Goal: Task Accomplishment & Management: Use online tool/utility

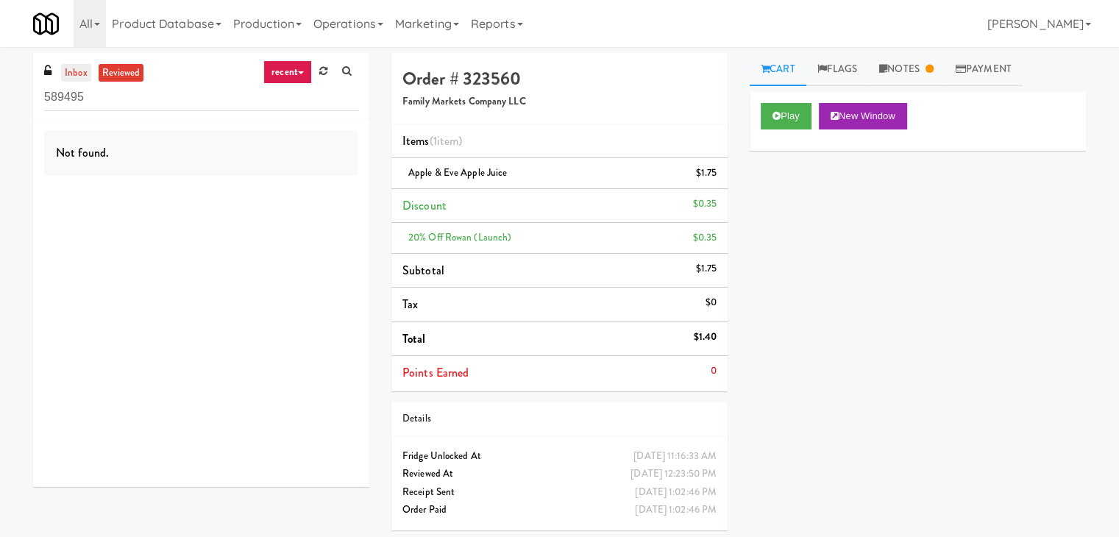
click at [75, 72] on link "inbox" at bounding box center [76, 73] width 30 height 18
click at [147, 95] on input "589495" at bounding box center [201, 97] width 314 height 27
paste input "[GEOGRAPHIC_DATA] - Drink"
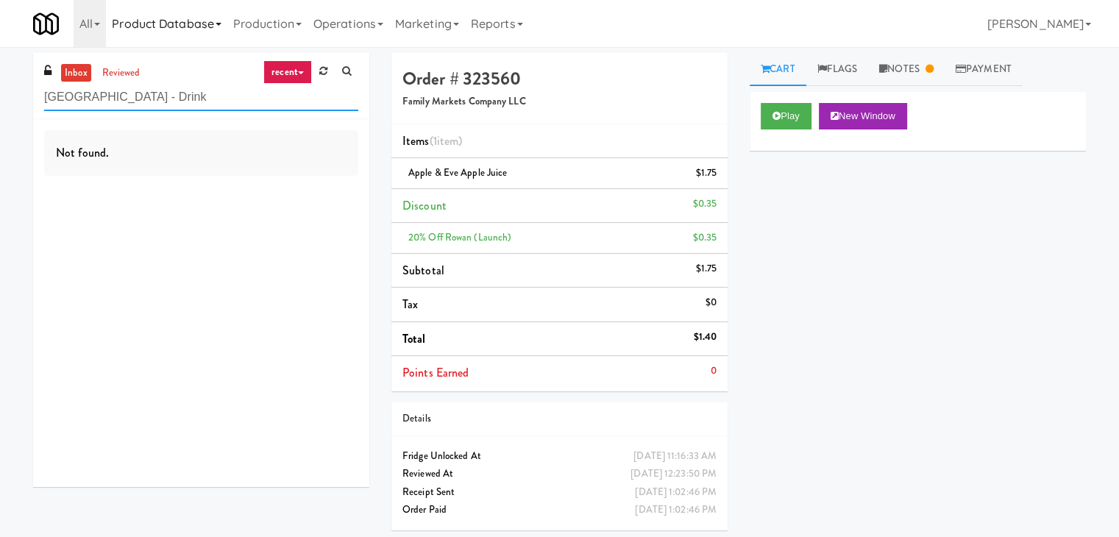
type input "[GEOGRAPHIC_DATA] - Drink"
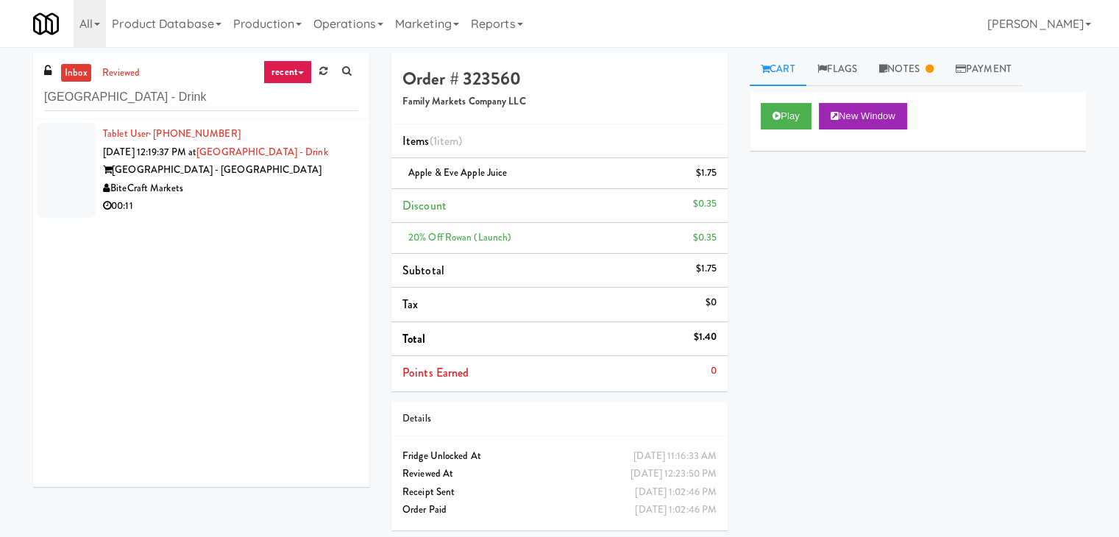
click at [243, 204] on div "00:11" at bounding box center [230, 206] width 255 height 18
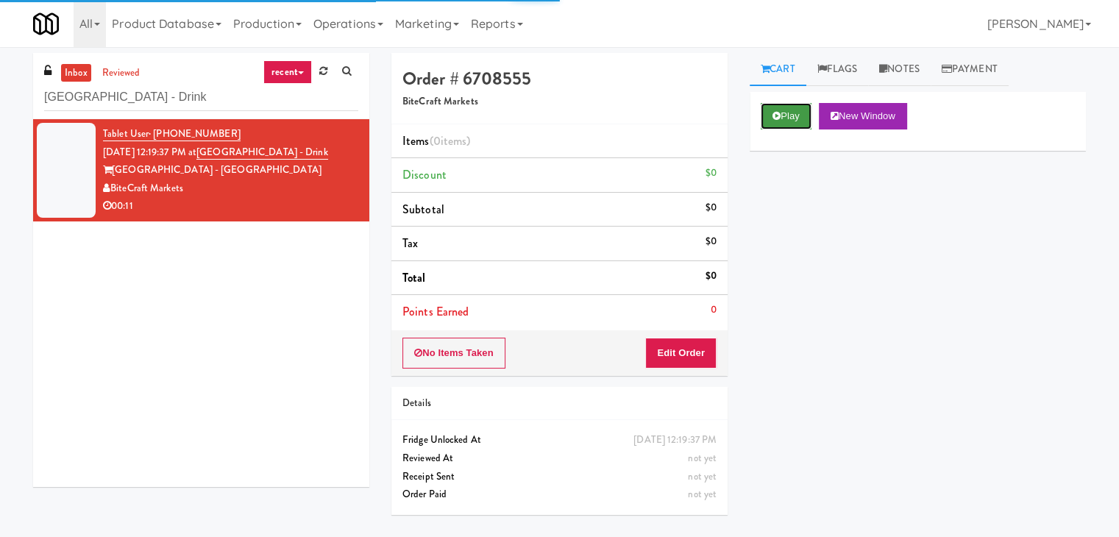
click at [783, 117] on button "Play" at bounding box center [786, 116] width 51 height 26
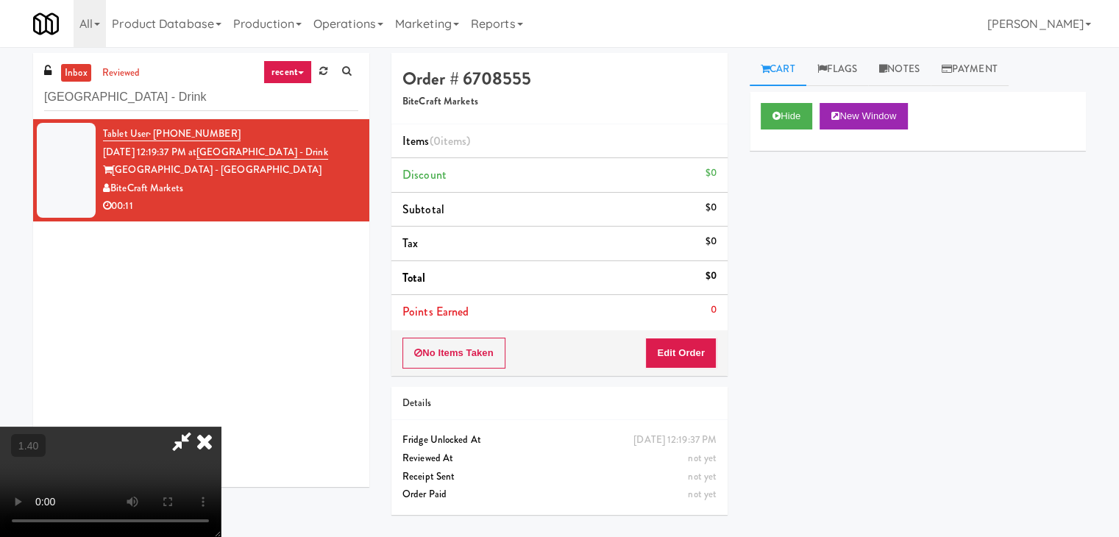
click at [221, 427] on video at bounding box center [110, 482] width 221 height 110
click at [221, 427] on icon at bounding box center [204, 441] width 32 height 29
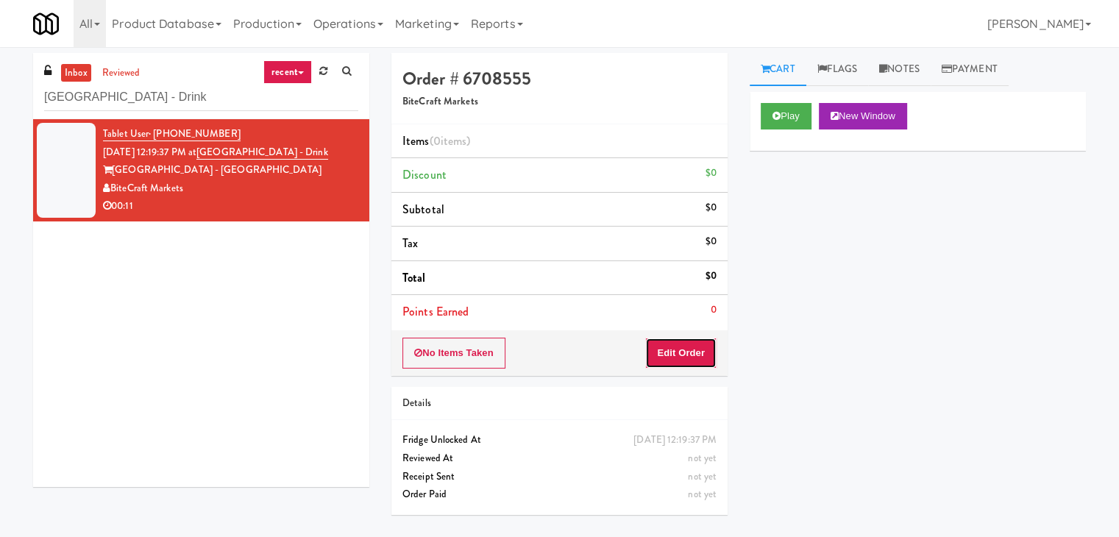
click at [693, 342] on button "Edit Order" at bounding box center [680, 353] width 71 height 31
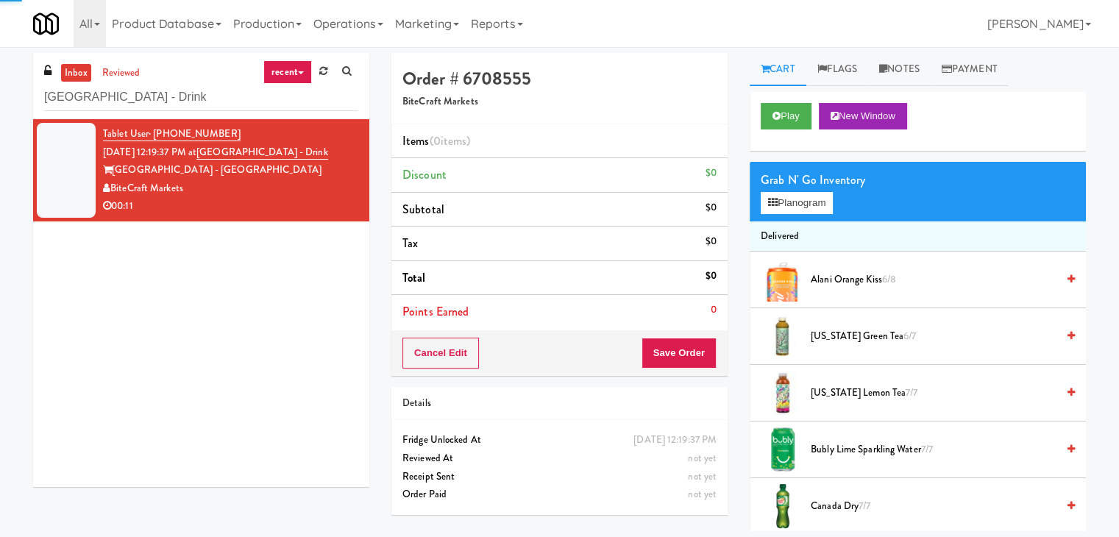
click at [811, 216] on div "Grab N' Go Inventory Planogram" at bounding box center [918, 192] width 336 height 60
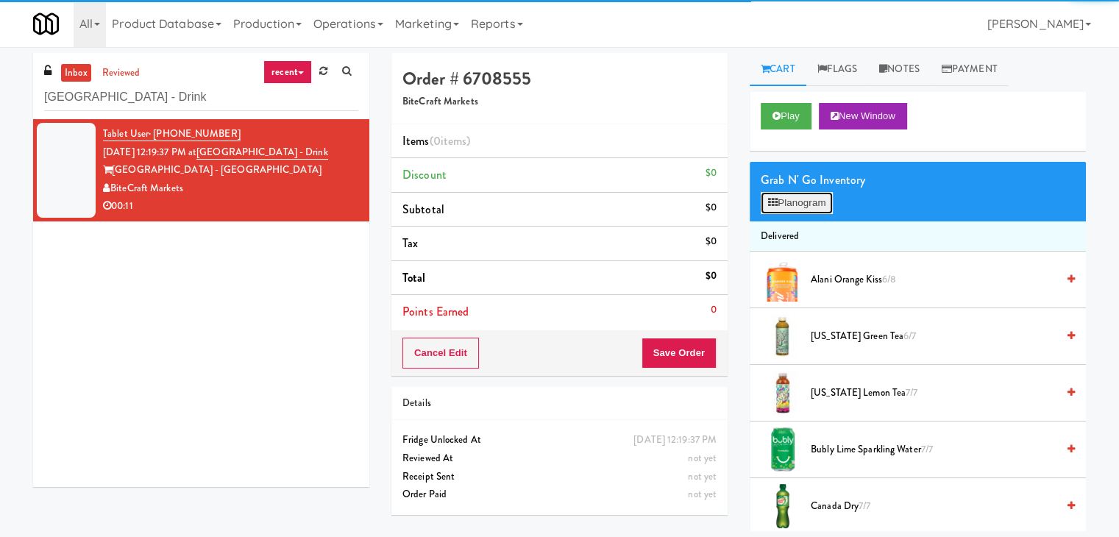
click at [813, 208] on button "Planogram" at bounding box center [797, 203] width 72 height 22
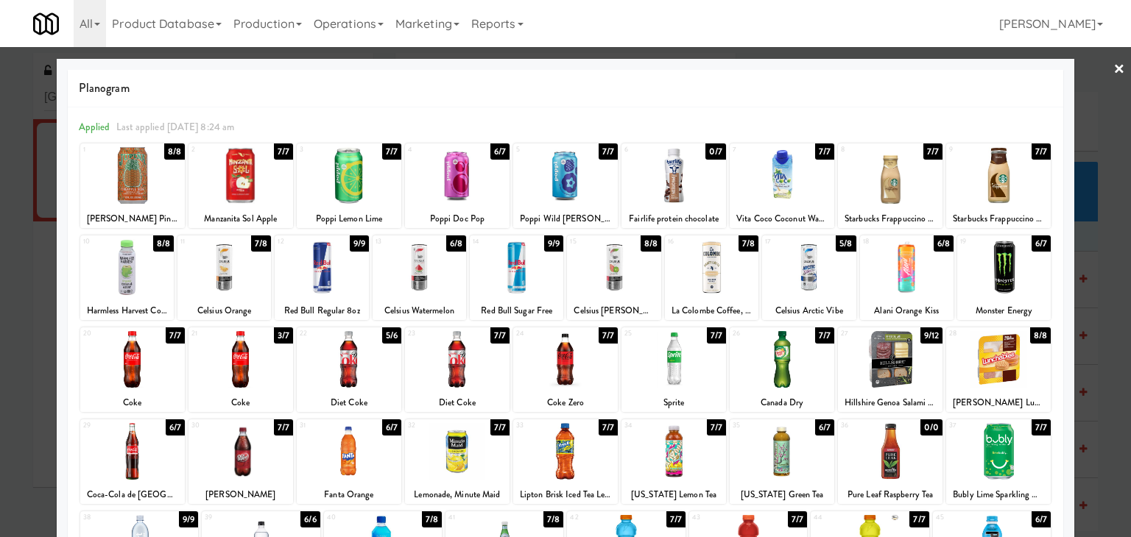
click at [609, 263] on div at bounding box center [613, 267] width 93 height 57
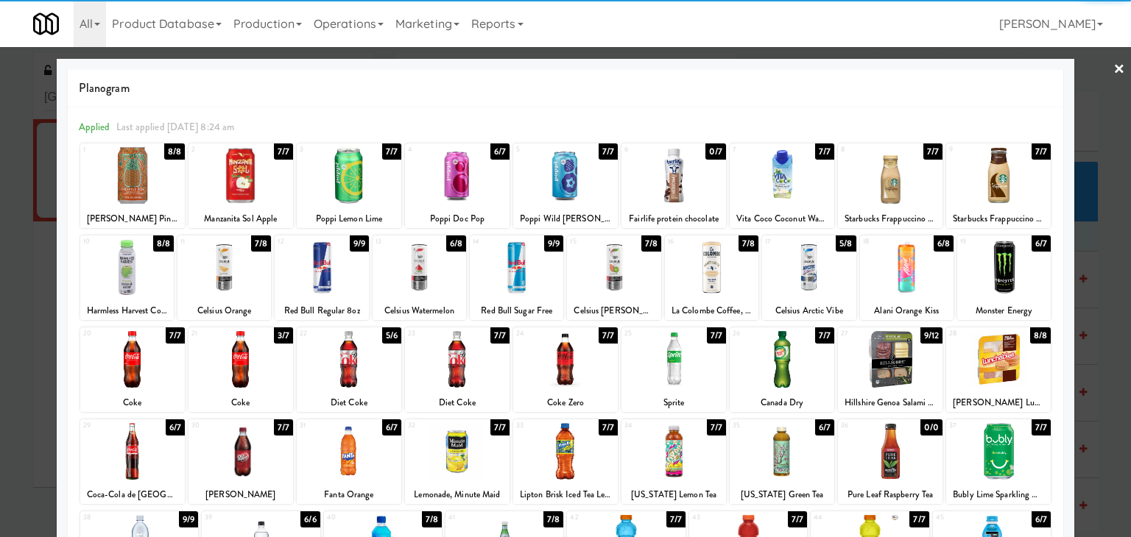
click at [1113, 66] on link "×" at bounding box center [1119, 70] width 12 height 46
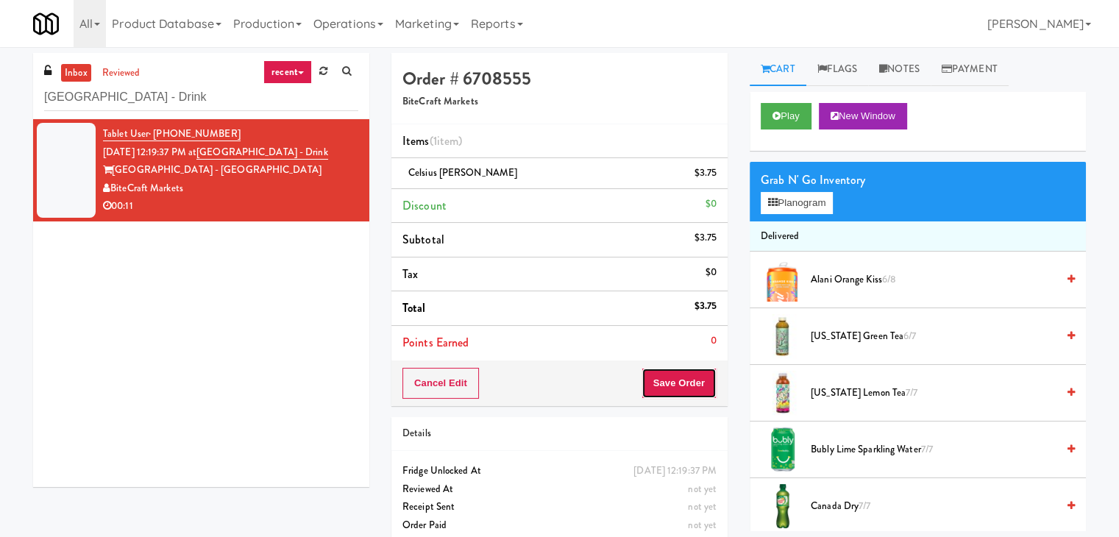
click at [702, 369] on button "Save Order" at bounding box center [679, 383] width 75 height 31
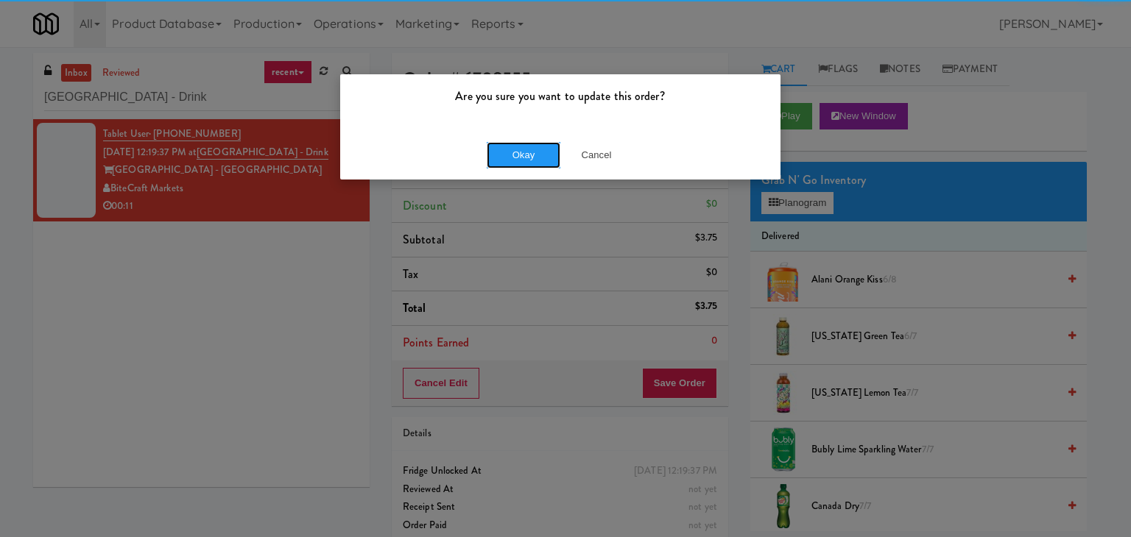
click at [517, 151] on button "Okay" at bounding box center [523, 155] width 74 height 26
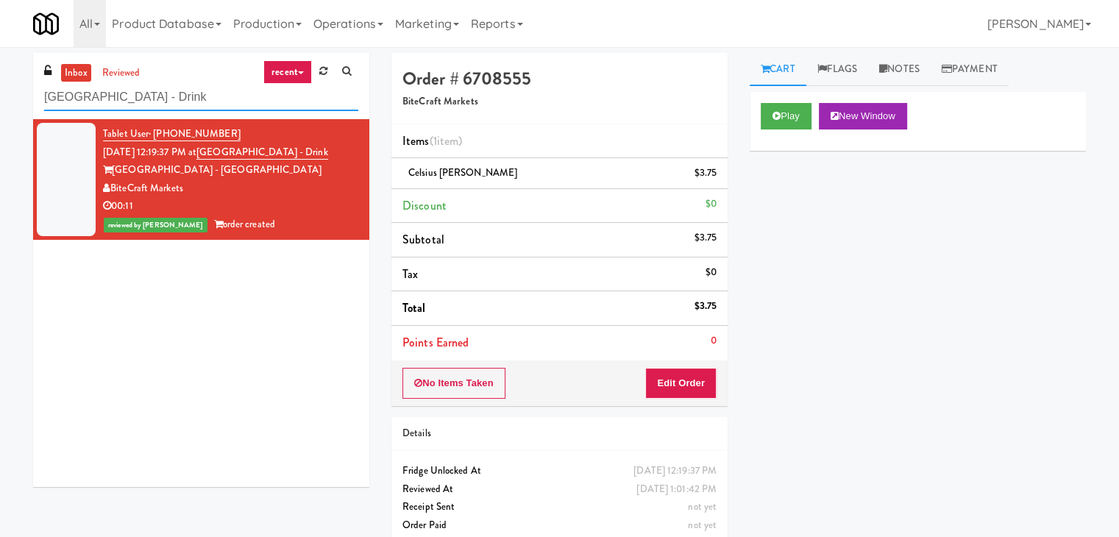
click at [186, 91] on input "[GEOGRAPHIC_DATA] - Drink" at bounding box center [201, 97] width 314 height 27
paste input "Fine - Employee Lounge-Cooler-Left"
type input "Fine - Employee Lounge-Cooler-Left"
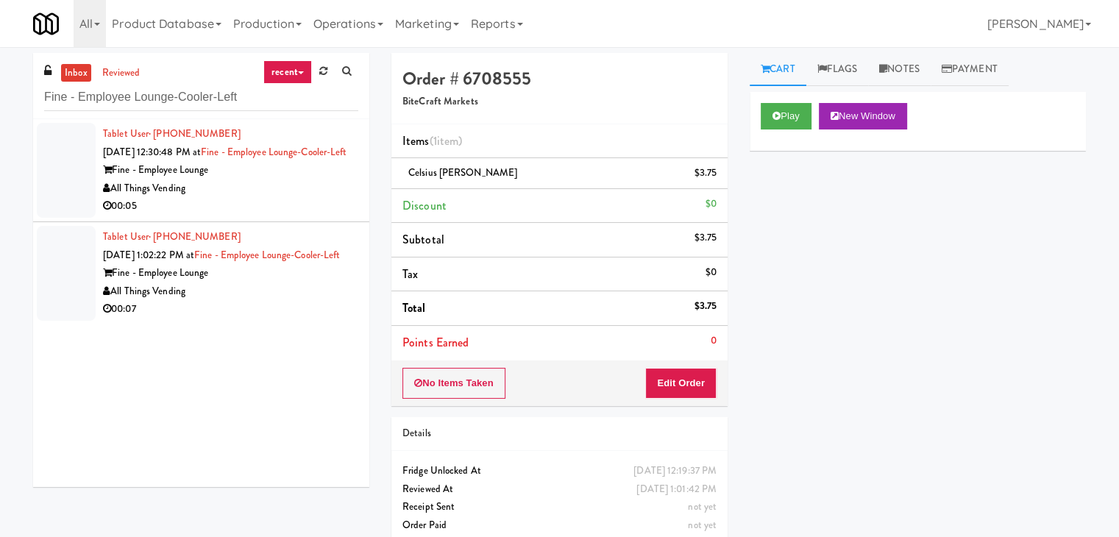
click at [303, 180] on div "Fine - Employee Lounge" at bounding box center [230, 170] width 255 height 18
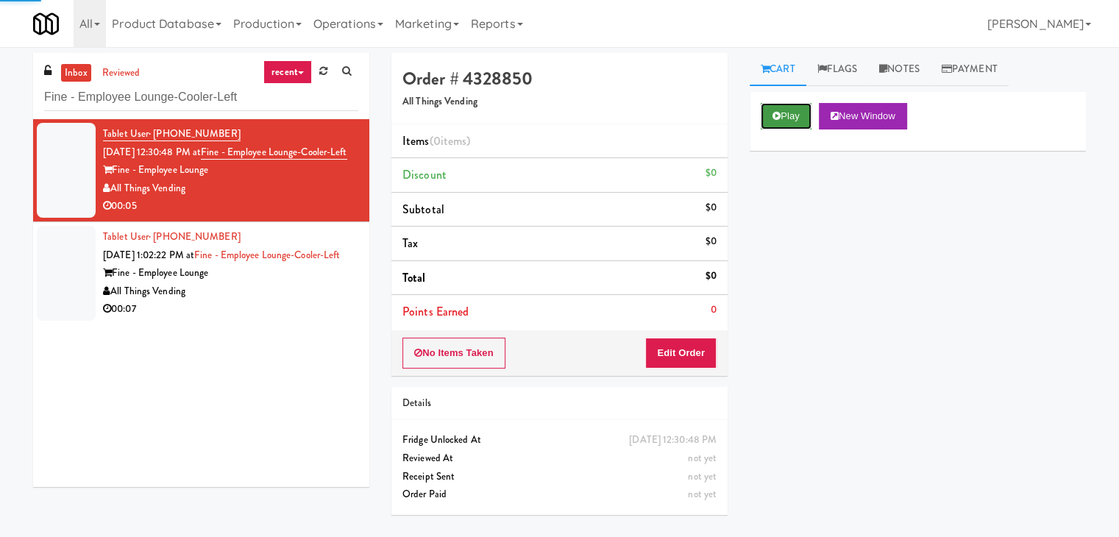
click at [773, 124] on button "Play" at bounding box center [786, 116] width 51 height 26
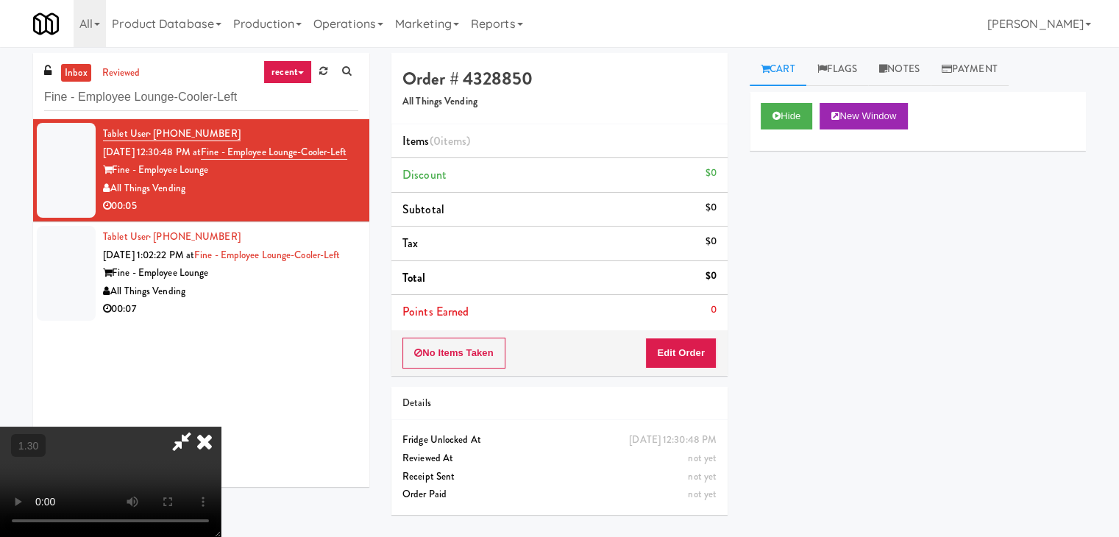
click at [221, 427] on video at bounding box center [110, 482] width 221 height 110
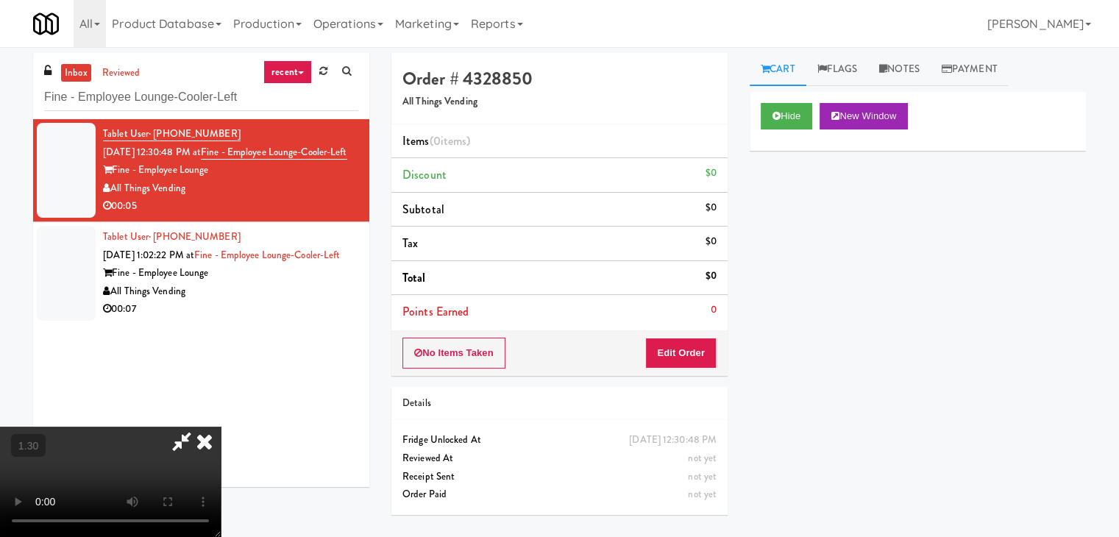
click at [221, 427] on video at bounding box center [110, 482] width 221 height 110
click at [221, 427] on icon at bounding box center [204, 441] width 32 height 29
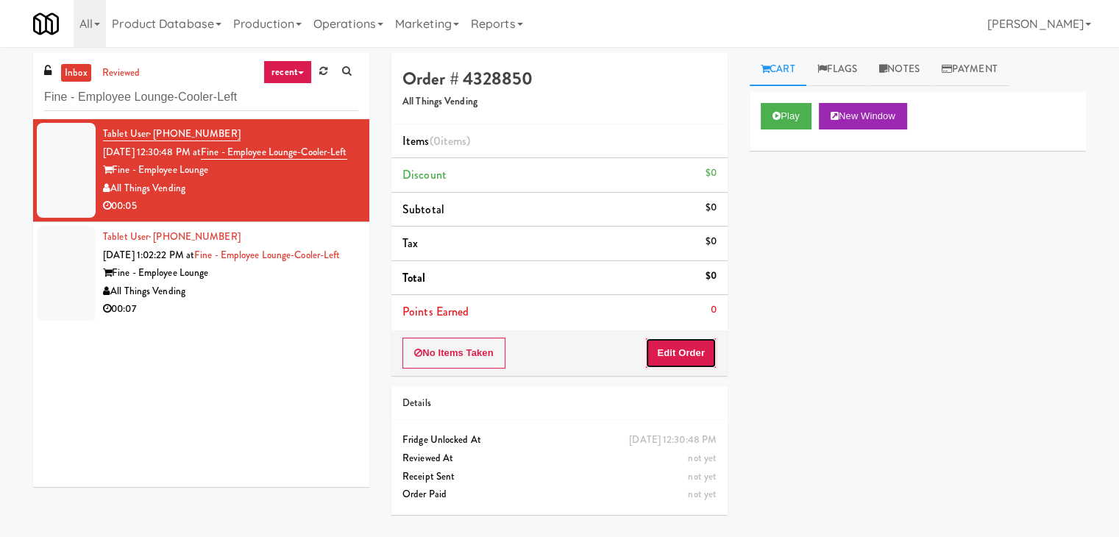
click at [690, 346] on button "Edit Order" at bounding box center [680, 353] width 71 height 31
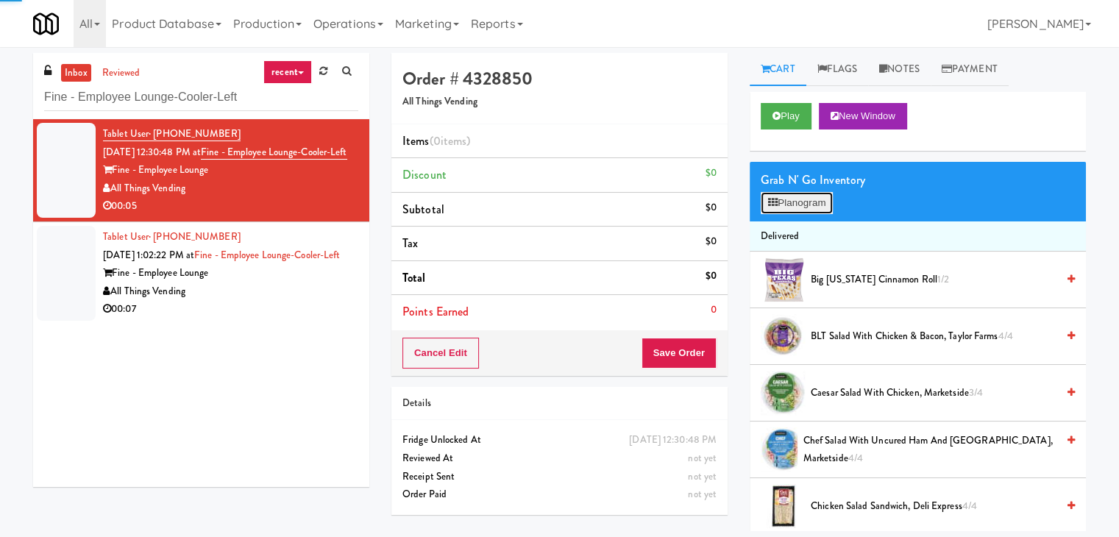
click at [782, 196] on button "Planogram" at bounding box center [797, 203] width 72 height 22
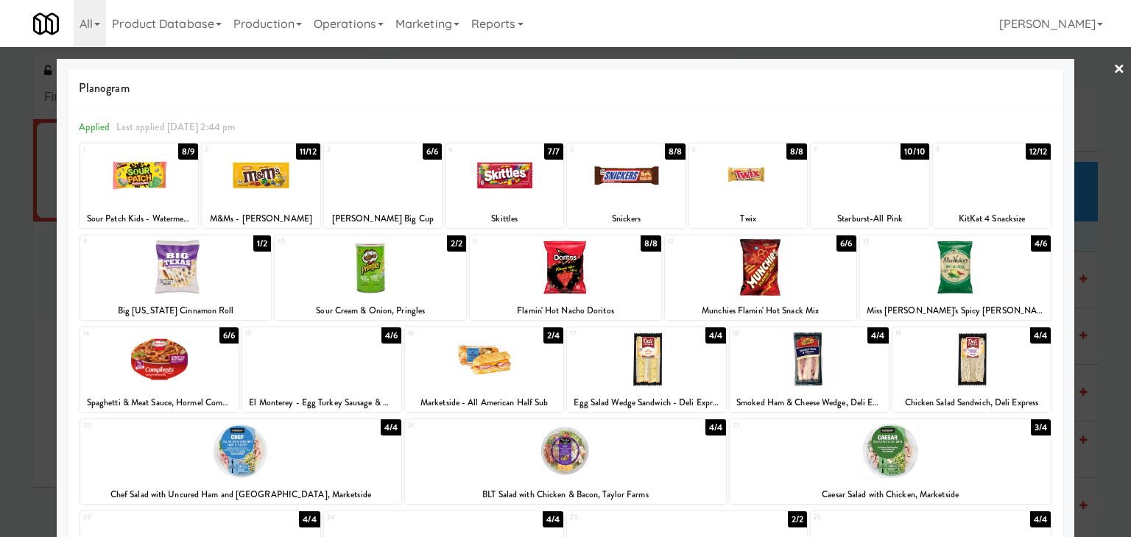
click at [163, 353] on div at bounding box center [159, 359] width 159 height 57
drag, startPoint x: 1104, startPoint y: 68, endPoint x: 1075, endPoint y: 85, distance: 33.0
click at [1113, 69] on link "×" at bounding box center [1119, 70] width 12 height 46
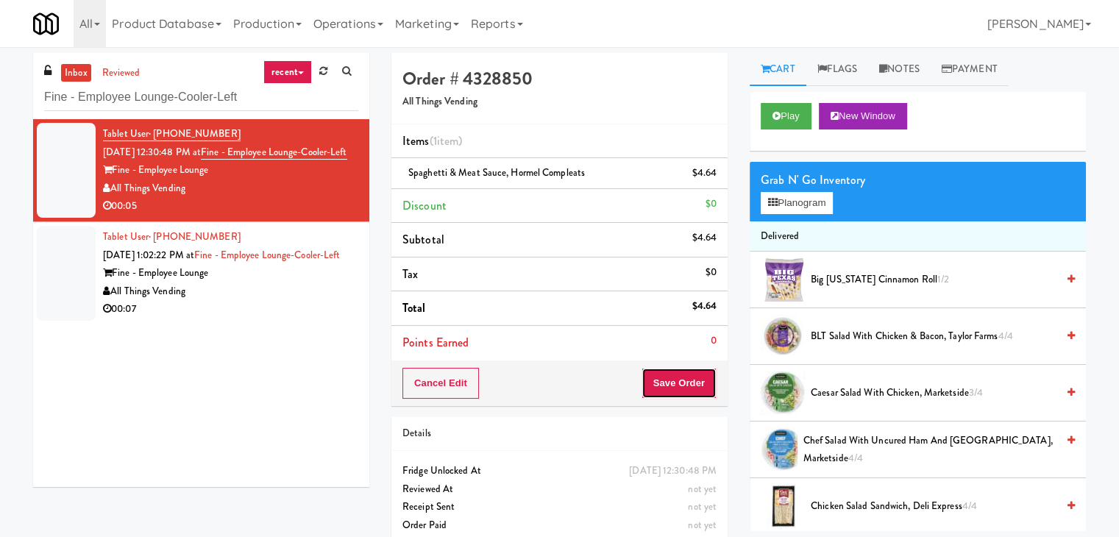
click at [691, 391] on button "Save Order" at bounding box center [679, 383] width 75 height 31
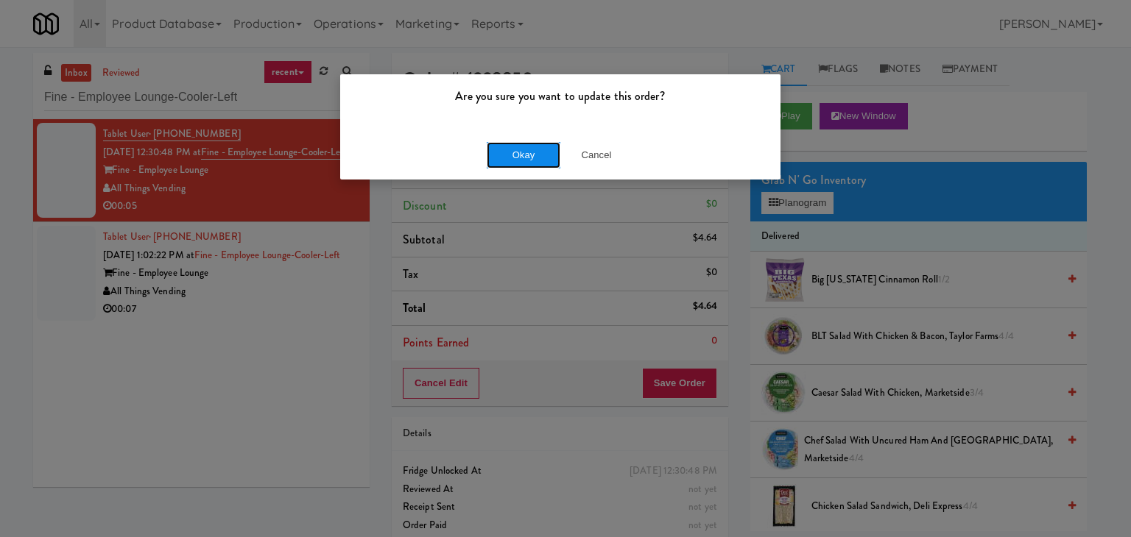
click at [509, 161] on button "Okay" at bounding box center [523, 155] width 74 height 26
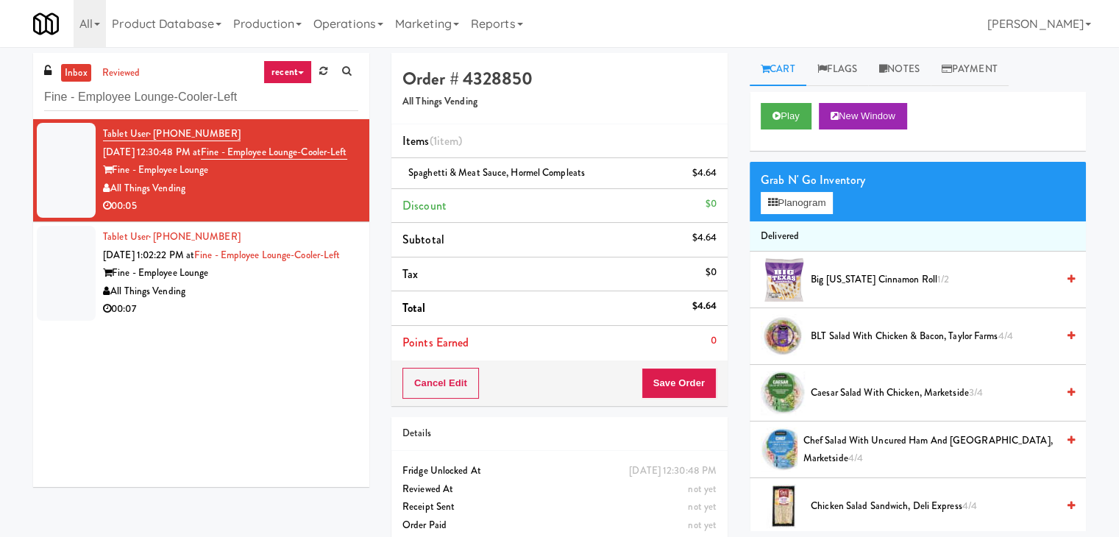
click at [316, 283] on div "Fine - Employee Lounge" at bounding box center [230, 273] width 255 height 18
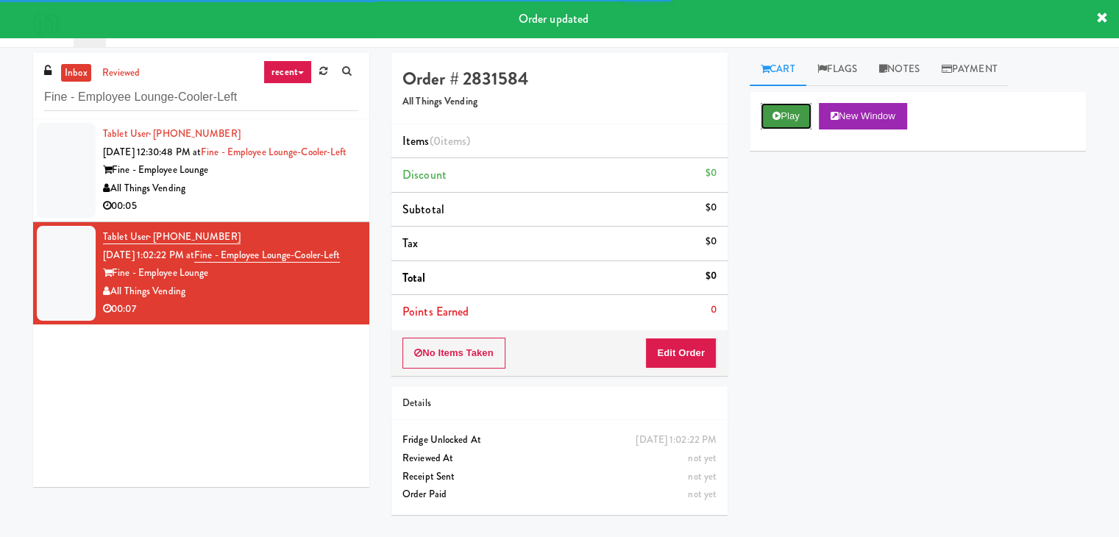
click at [786, 112] on button "Play" at bounding box center [786, 116] width 51 height 26
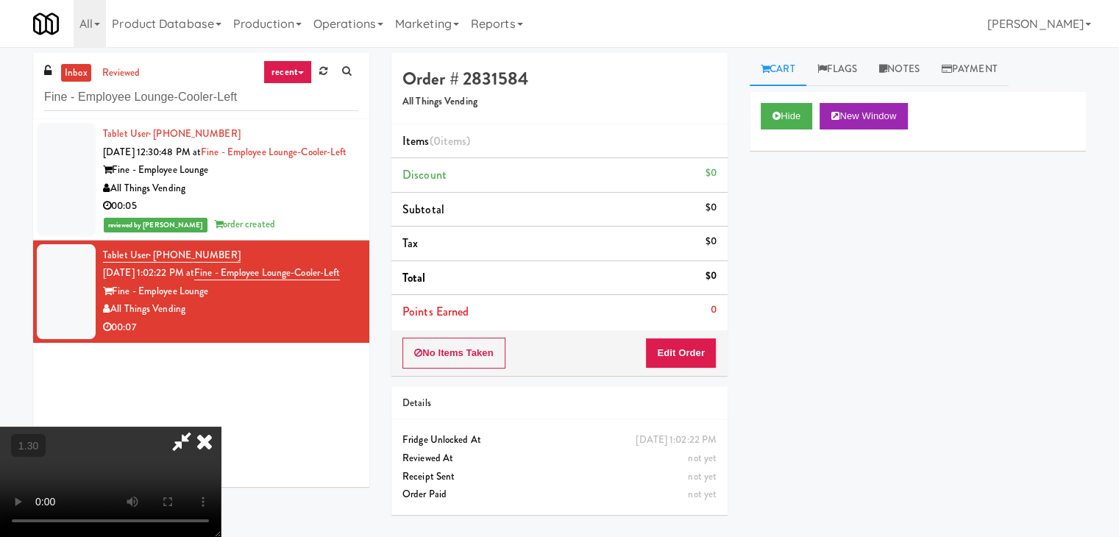
click at [221, 427] on video at bounding box center [110, 482] width 221 height 110
click at [199, 427] on icon at bounding box center [182, 441] width 34 height 29
drag, startPoint x: 668, startPoint y: 356, endPoint x: 745, endPoint y: 295, distance: 97.9
click at [668, 355] on button "Edit Order" at bounding box center [680, 353] width 71 height 31
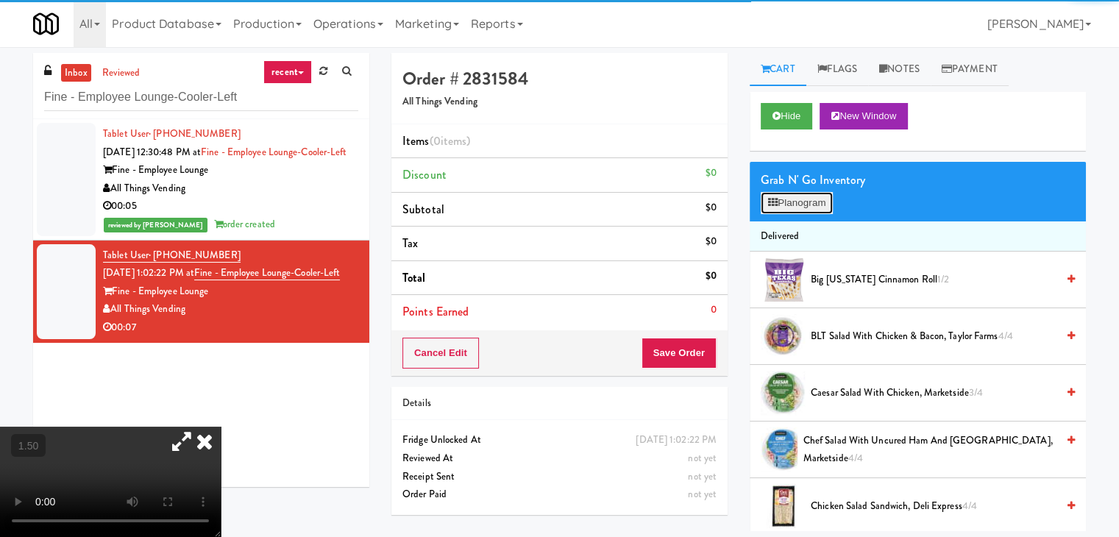
click at [808, 198] on button "Planogram" at bounding box center [797, 203] width 72 height 22
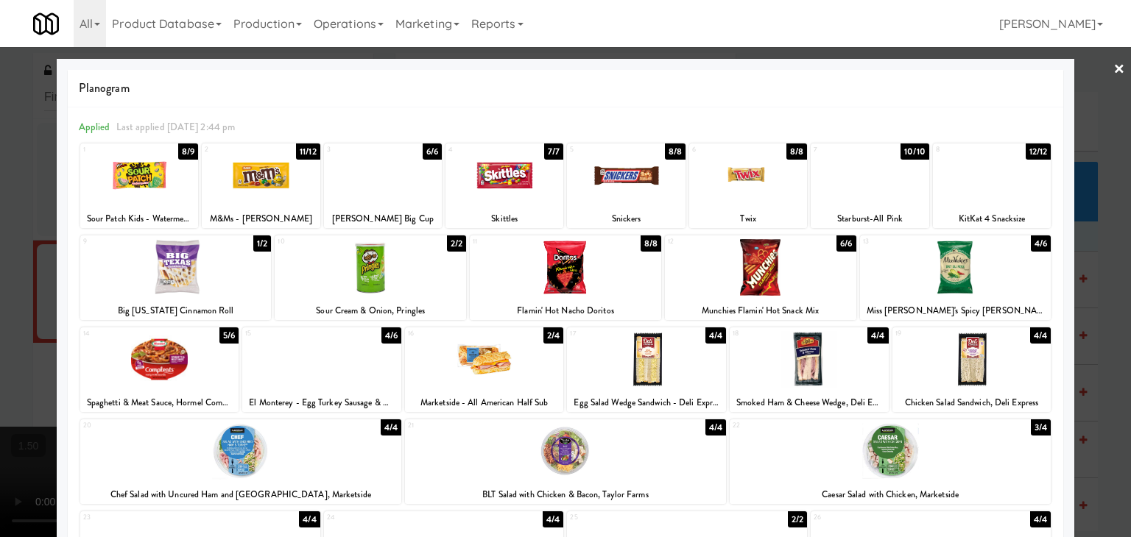
click at [976, 194] on div at bounding box center [992, 175] width 118 height 57
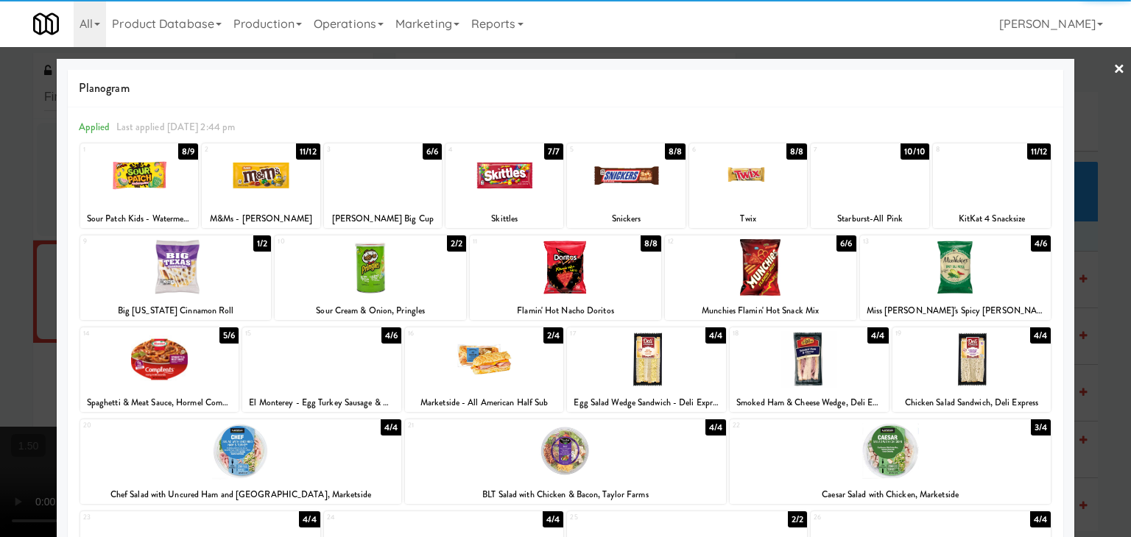
click at [1113, 69] on link "×" at bounding box center [1119, 70] width 12 height 46
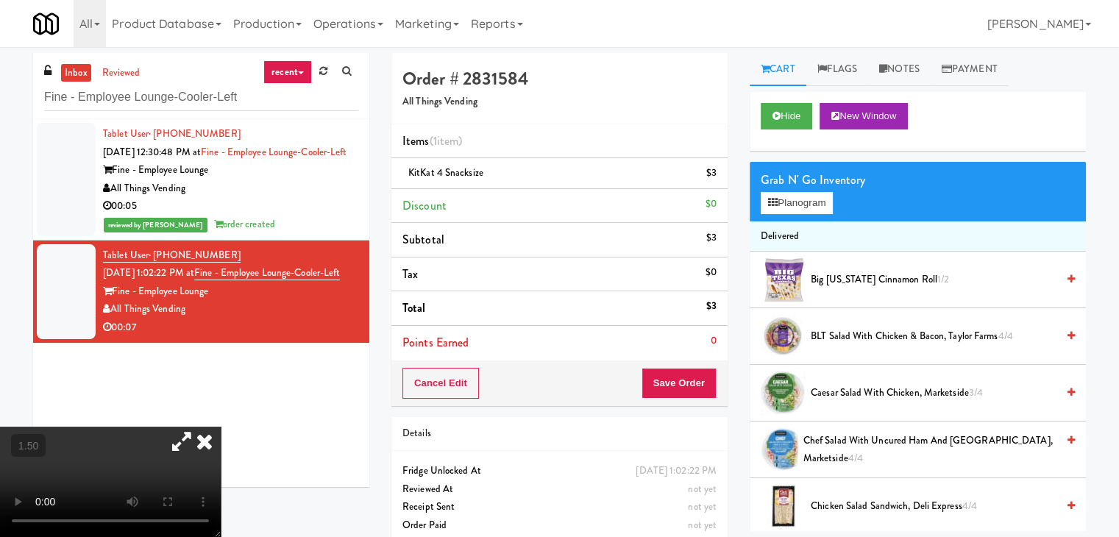
click at [221, 427] on icon at bounding box center [204, 441] width 32 height 29
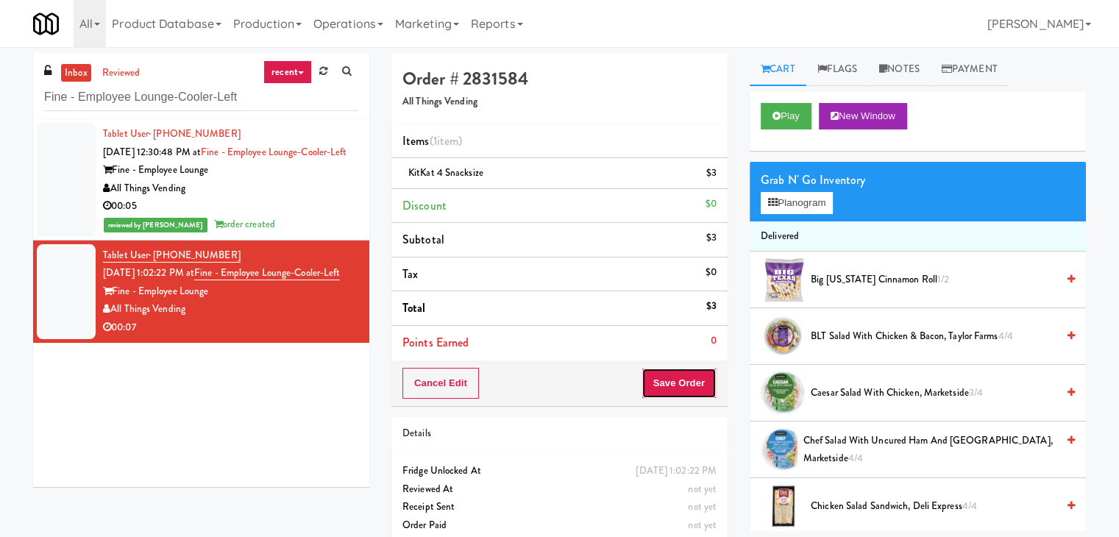
click at [692, 378] on button "Save Order" at bounding box center [679, 383] width 75 height 31
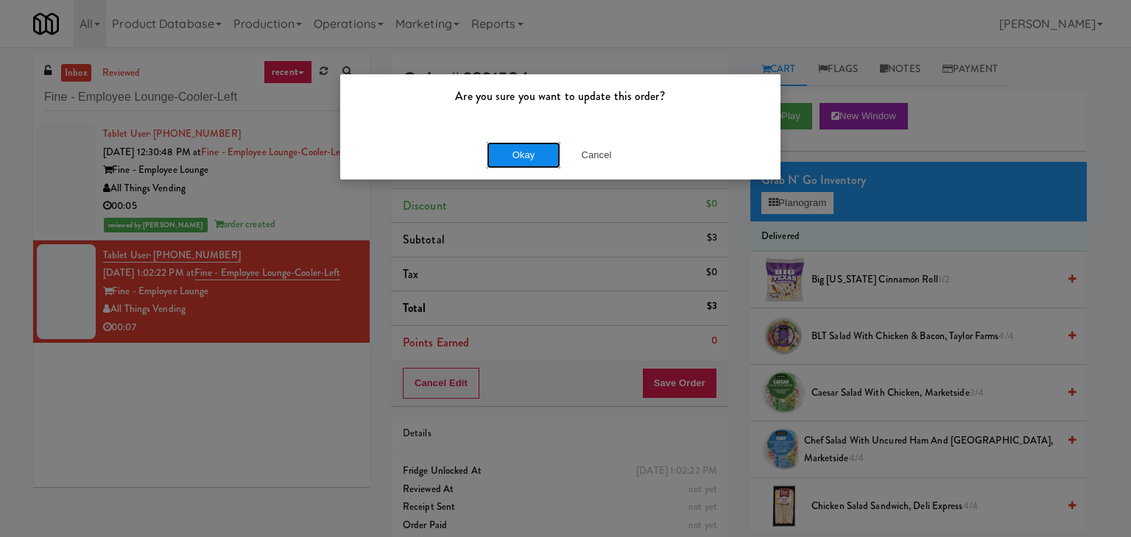
click at [512, 148] on button "Okay" at bounding box center [523, 155] width 74 height 26
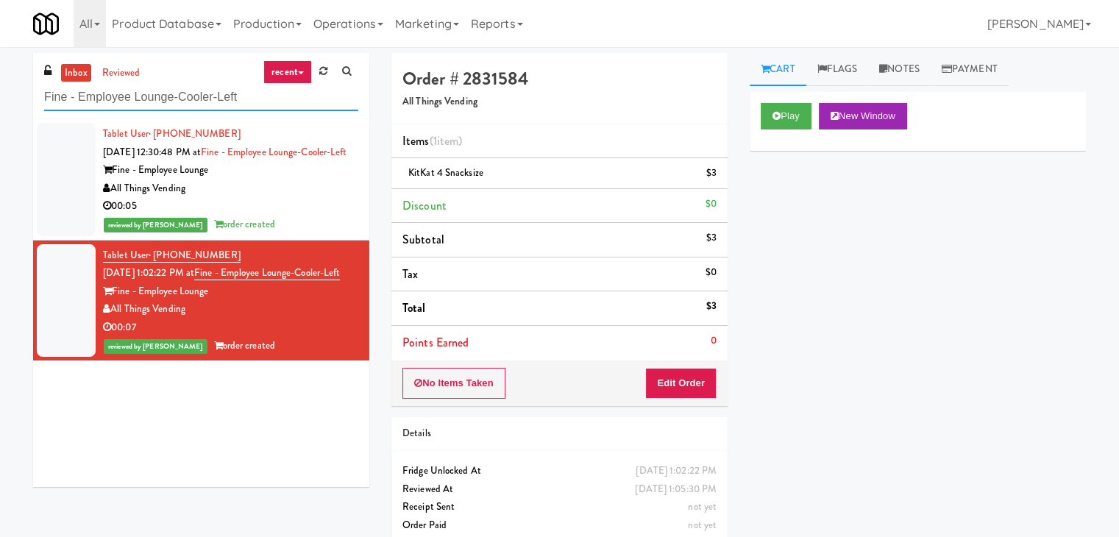
click at [216, 89] on input "Fine - Employee Lounge-Cooler-Left" at bounding box center [201, 97] width 314 height 27
paste input "[PERSON_NAME] - Cooler - Righ"
type input "[PERSON_NAME] - Cooler - Right"
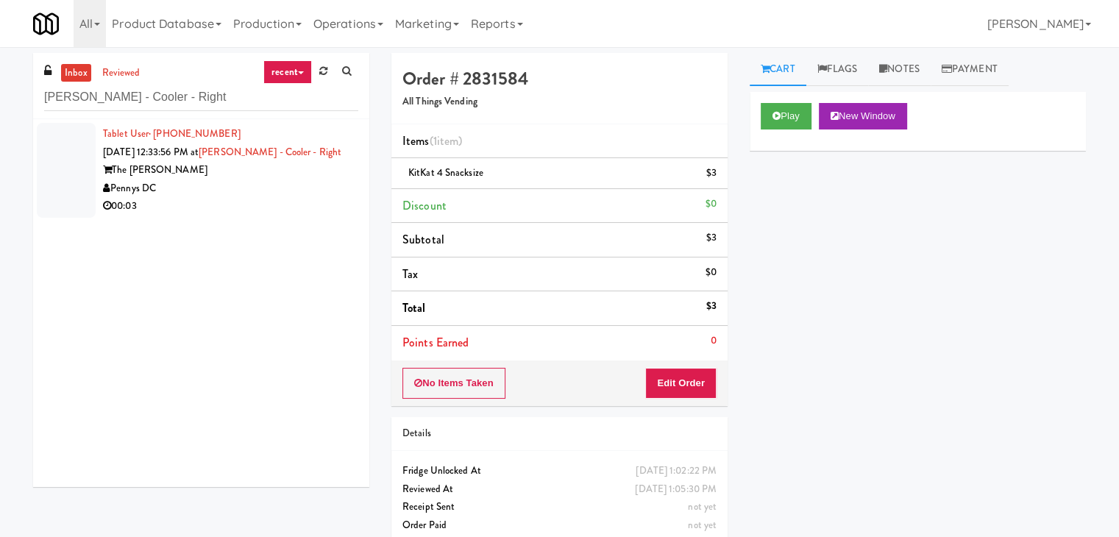
click at [320, 197] on div "00:03" at bounding box center [230, 206] width 255 height 18
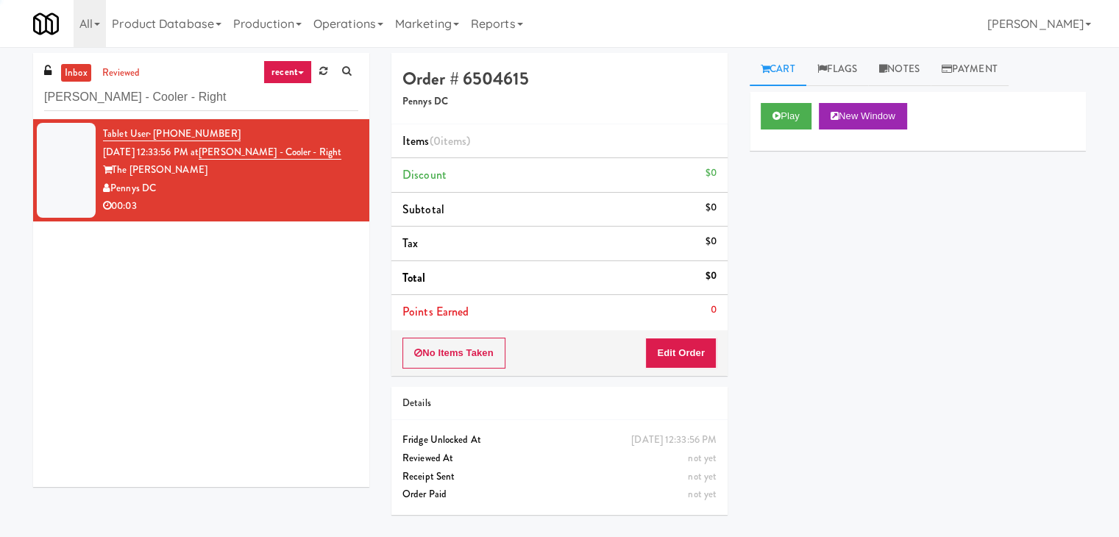
click at [803, 102] on div "Play New Window" at bounding box center [918, 121] width 336 height 59
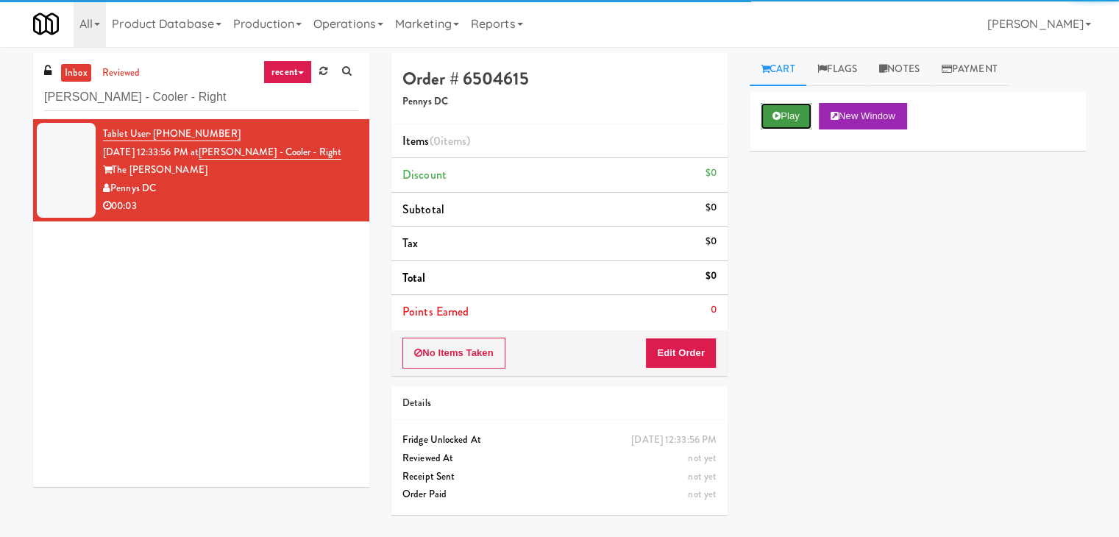
click at [796, 116] on button "Play" at bounding box center [786, 116] width 51 height 26
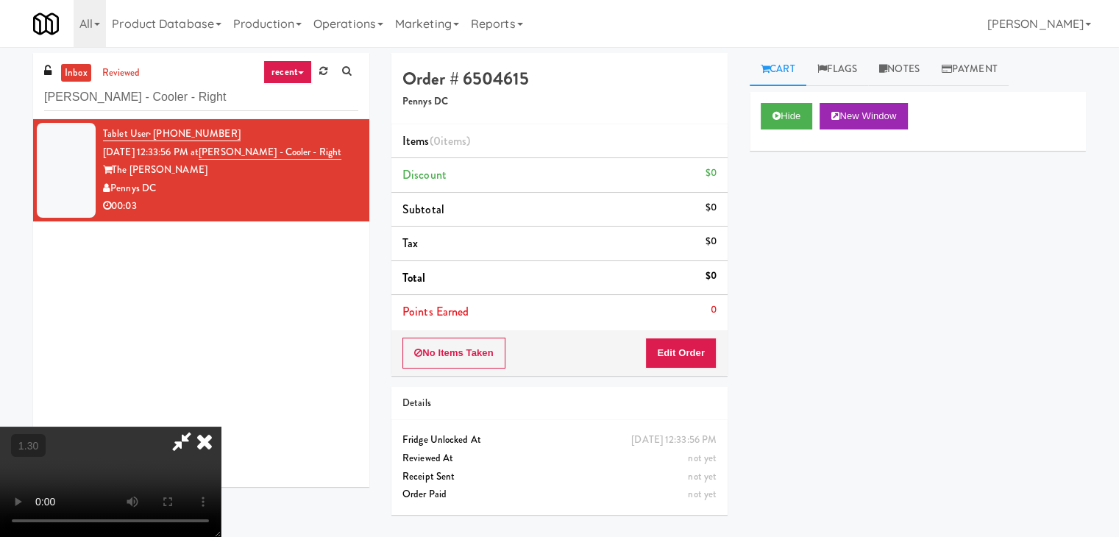
click at [221, 427] on video at bounding box center [110, 482] width 221 height 110
click at [221, 427] on icon at bounding box center [204, 441] width 32 height 29
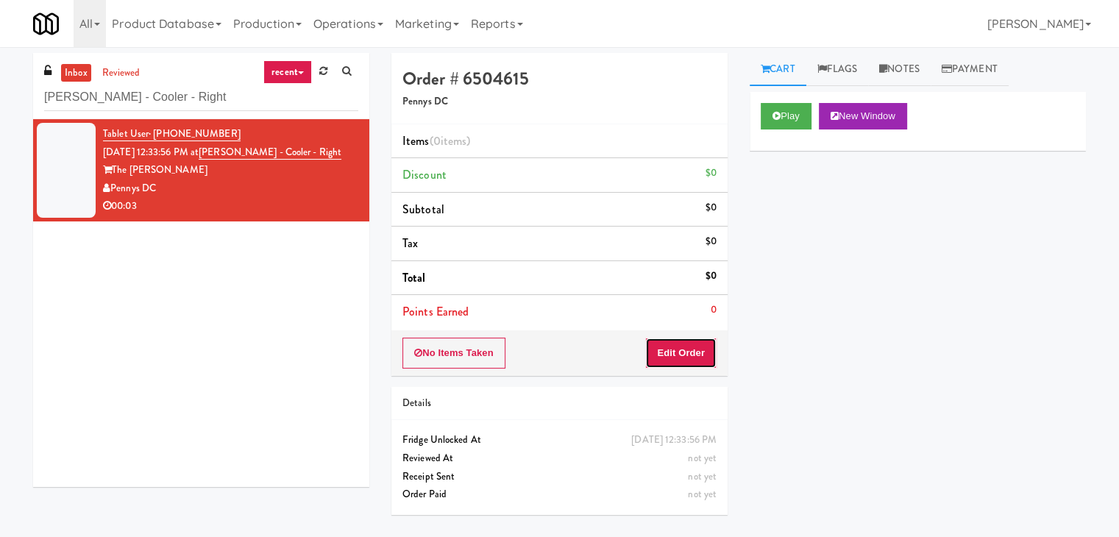
click at [699, 347] on button "Edit Order" at bounding box center [680, 353] width 71 height 31
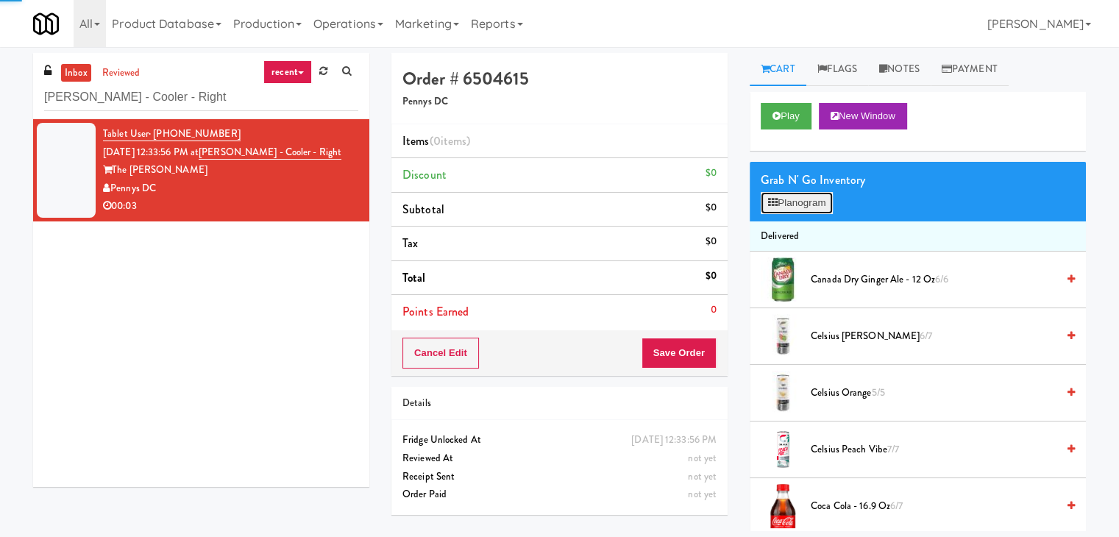
click at [793, 197] on button "Planogram" at bounding box center [797, 203] width 72 height 22
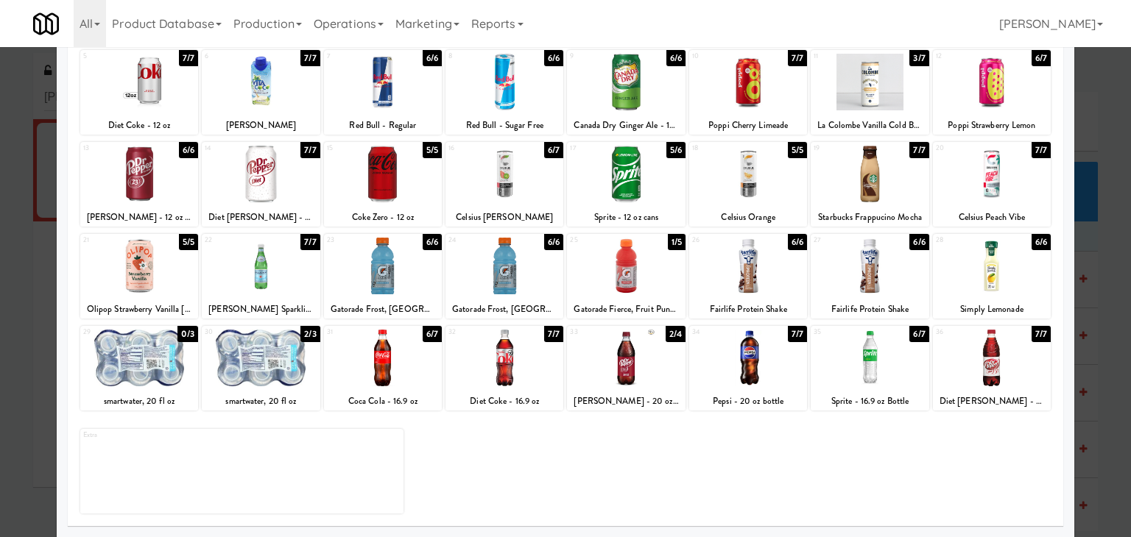
click at [637, 355] on div at bounding box center [626, 358] width 118 height 57
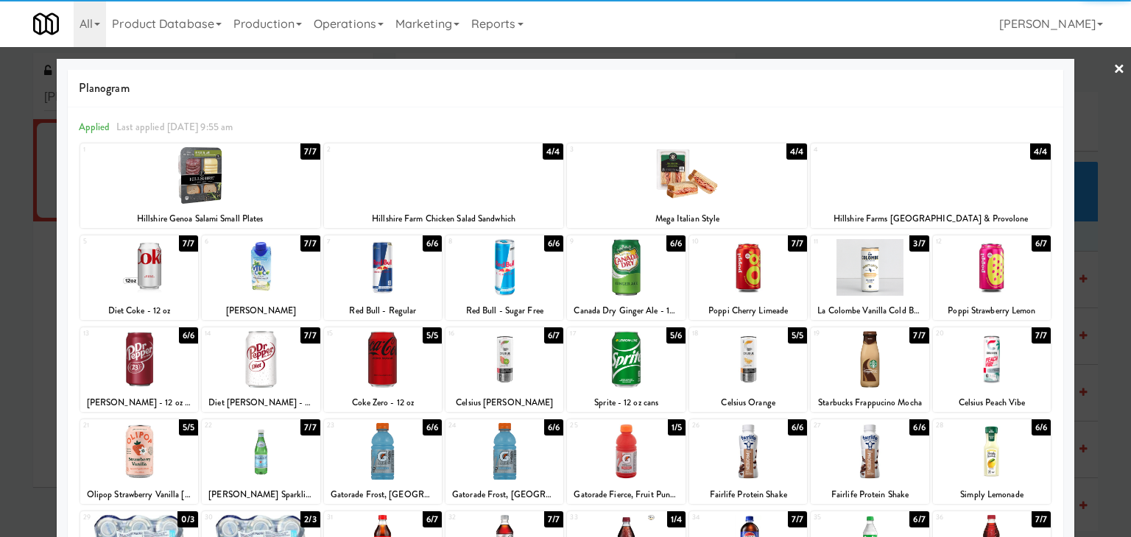
click at [1113, 72] on link "×" at bounding box center [1119, 70] width 12 height 46
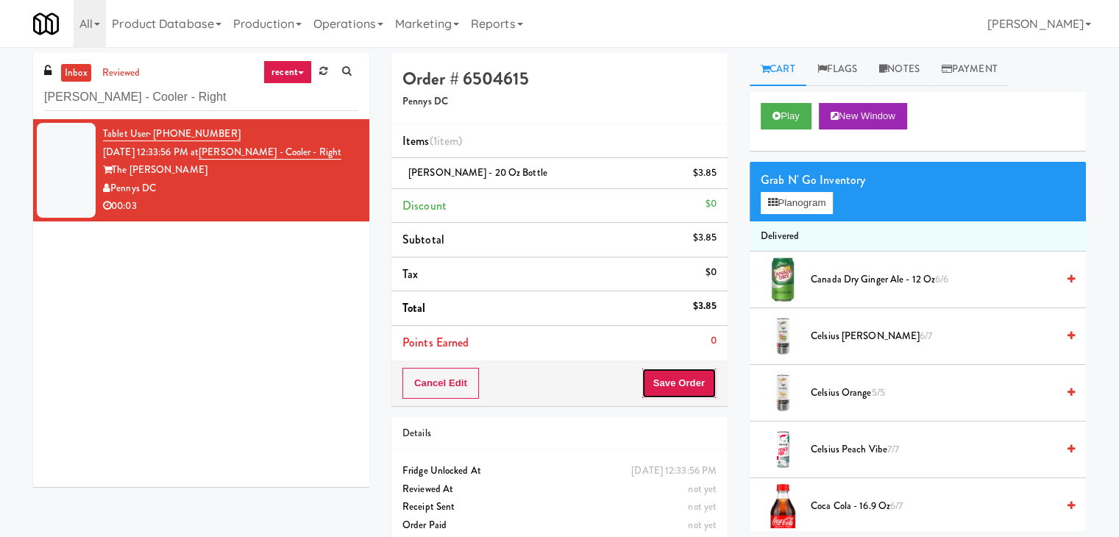
click at [681, 388] on button "Save Order" at bounding box center [679, 383] width 75 height 31
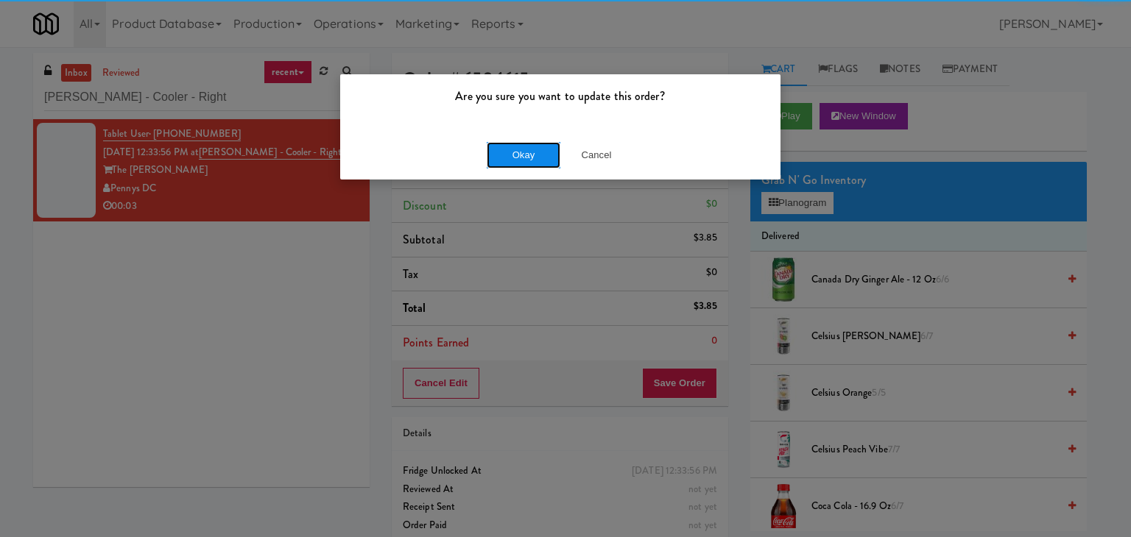
click at [530, 153] on button "Okay" at bounding box center [523, 155] width 74 height 26
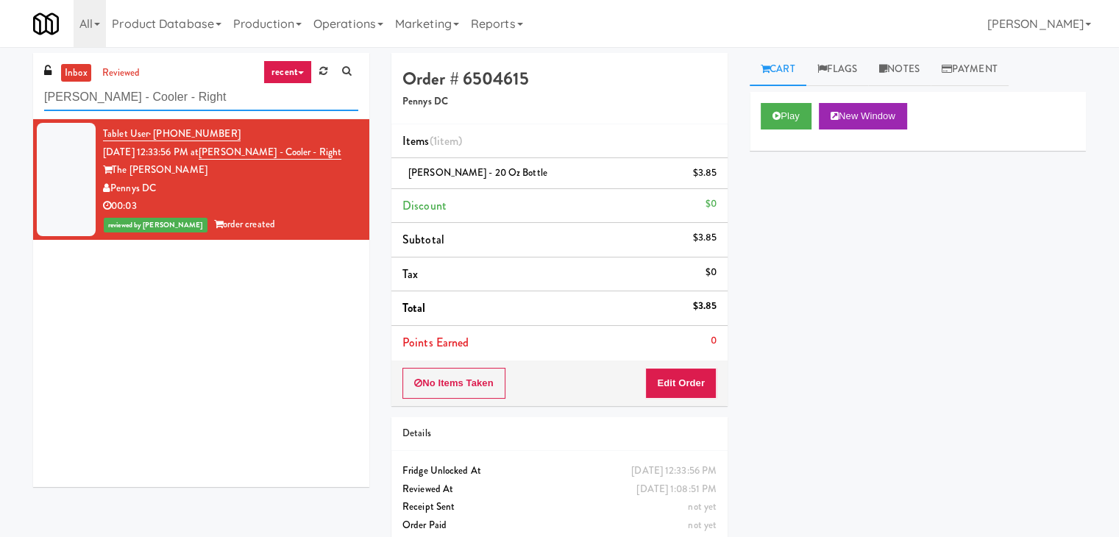
click at [196, 104] on input "[PERSON_NAME] - Cooler - Right" at bounding box center [201, 97] width 314 height 27
paste input "[PERSON_NAME] - Cooler - Lef"
type input "[PERSON_NAME] - Cooler - Left"
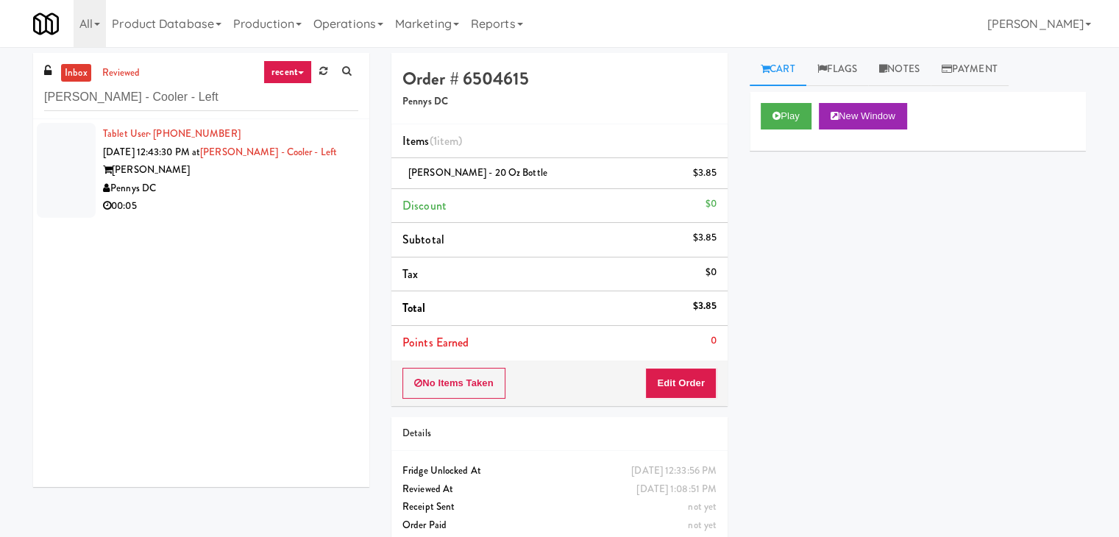
click at [311, 213] on div "00:05" at bounding box center [230, 206] width 255 height 18
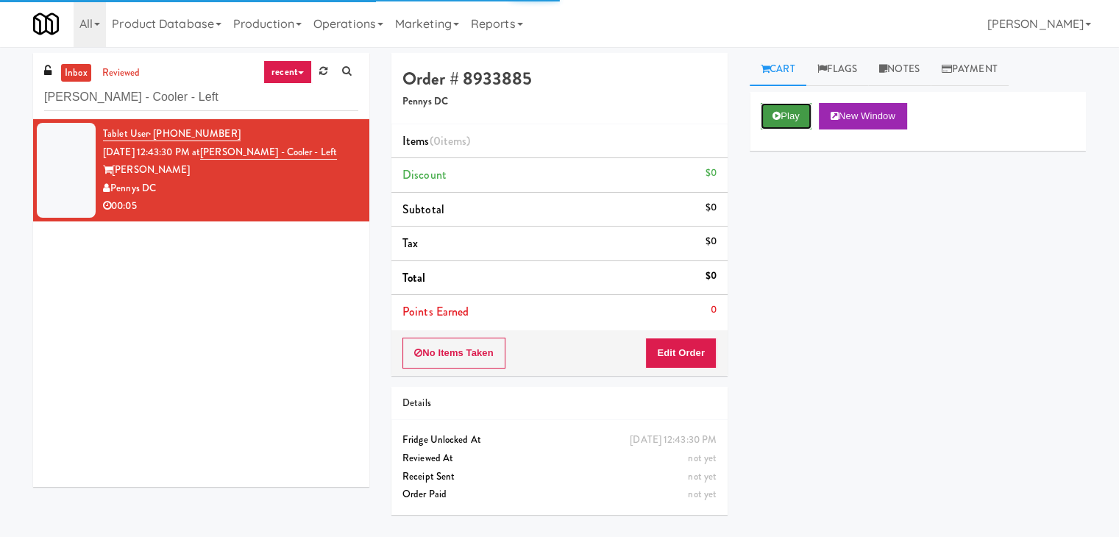
click at [769, 121] on button "Play" at bounding box center [786, 116] width 51 height 26
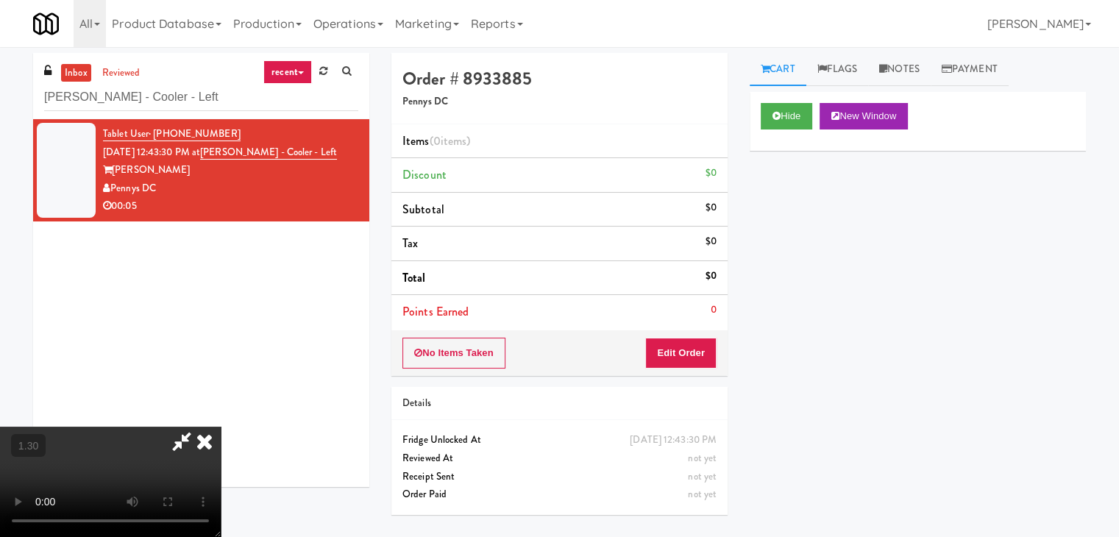
click at [221, 427] on video at bounding box center [110, 482] width 221 height 110
drag, startPoint x: 651, startPoint y: 57, endPoint x: 660, endPoint y: 174, distance: 116.7
click at [221, 427] on icon at bounding box center [204, 441] width 32 height 29
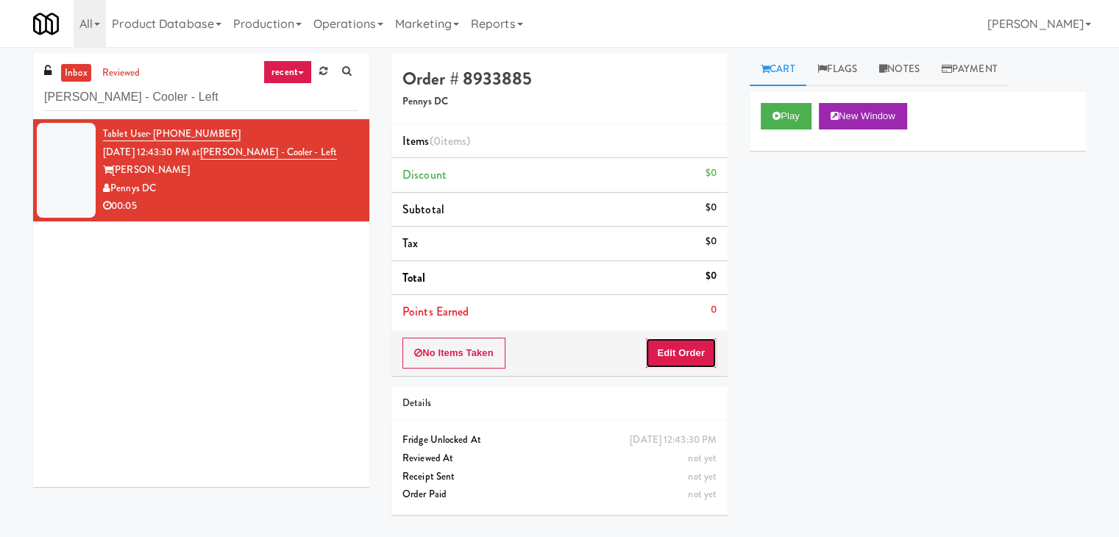
click at [683, 356] on button "Edit Order" at bounding box center [680, 353] width 71 height 31
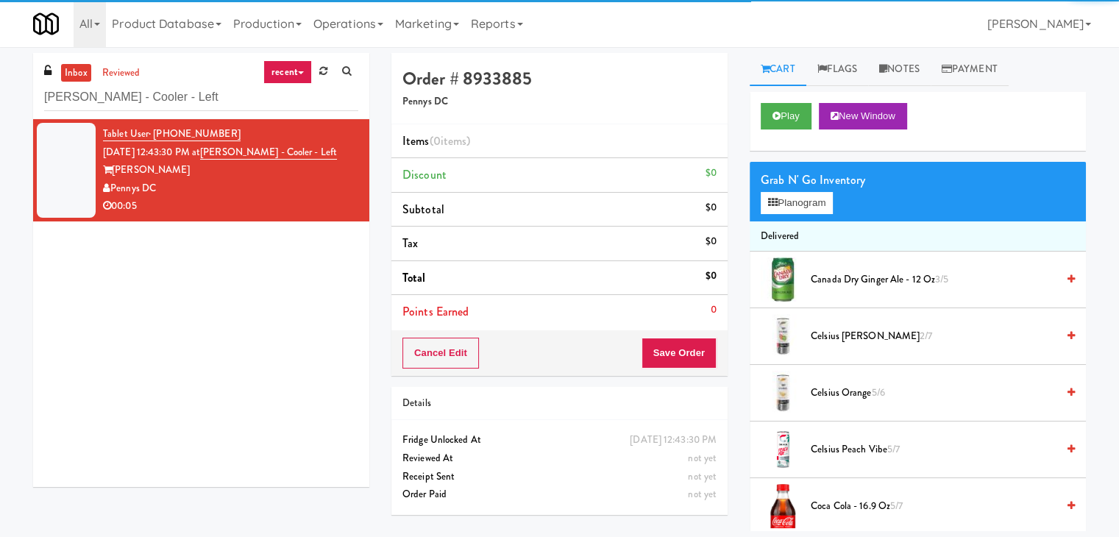
click at [801, 214] on div "Grab N' Go Inventory Planogram" at bounding box center [918, 192] width 336 height 60
click at [801, 207] on button "Planogram" at bounding box center [797, 203] width 72 height 22
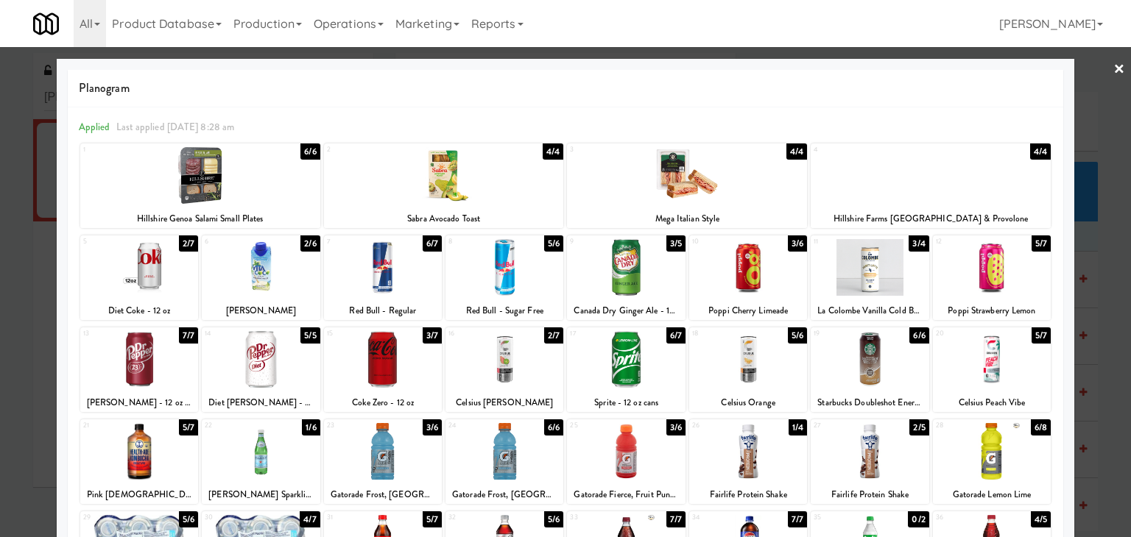
click at [165, 269] on div at bounding box center [139, 267] width 118 height 57
drag, startPoint x: 1102, startPoint y: 64, endPoint x: 1091, endPoint y: 77, distance: 16.8
click at [1113, 65] on link "×" at bounding box center [1119, 70] width 12 height 46
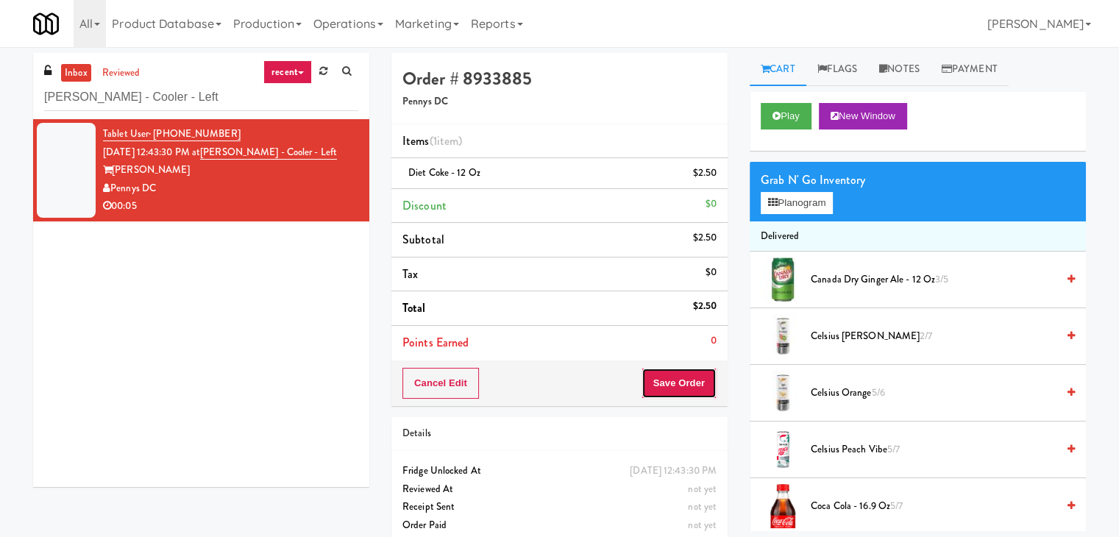
click at [664, 381] on button "Save Order" at bounding box center [679, 383] width 75 height 31
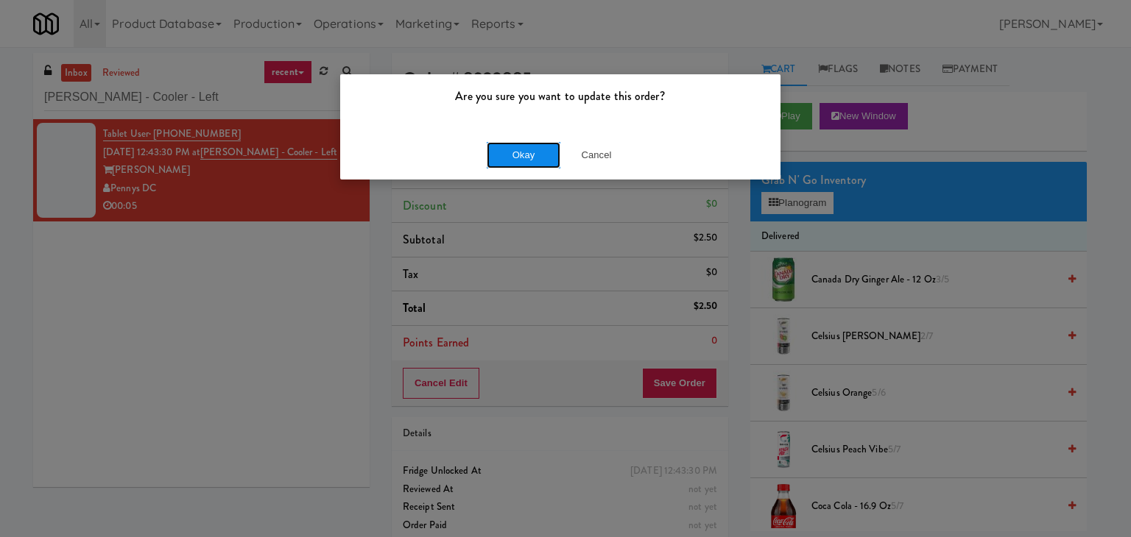
click at [539, 152] on button "Okay" at bounding box center [523, 155] width 74 height 26
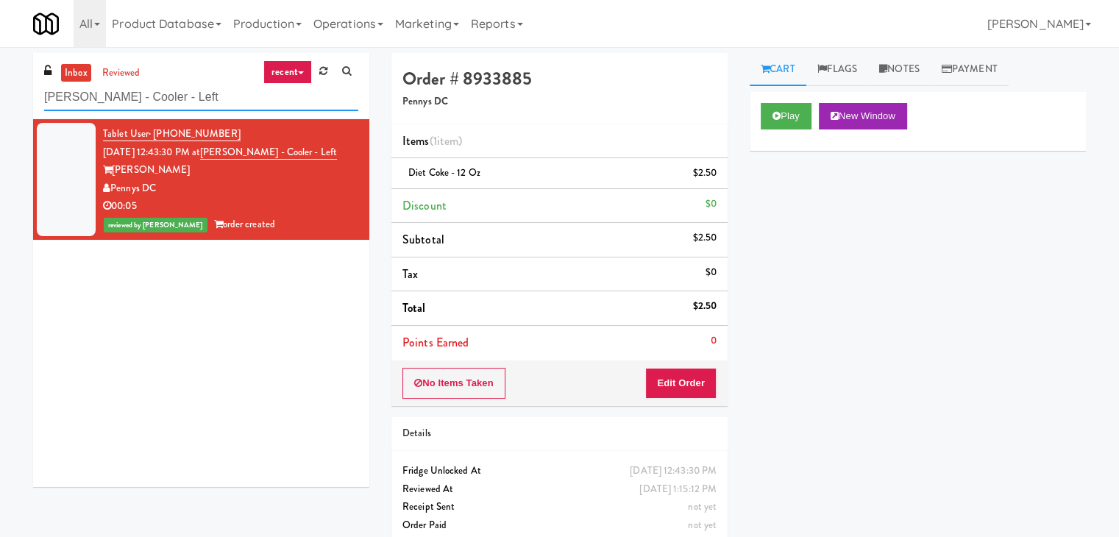
click at [198, 105] on input "[PERSON_NAME] - Cooler - Left" at bounding box center [201, 97] width 314 height 27
paste input "Aura - Cooler Combo"
type input "Aura - Cooler Combo"
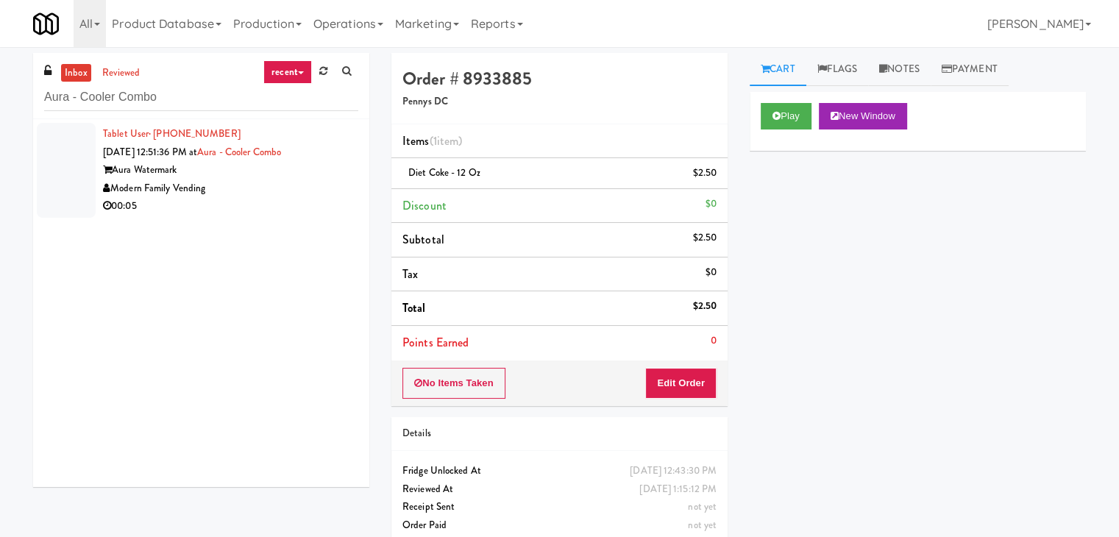
click at [318, 213] on div "00:05" at bounding box center [230, 206] width 255 height 18
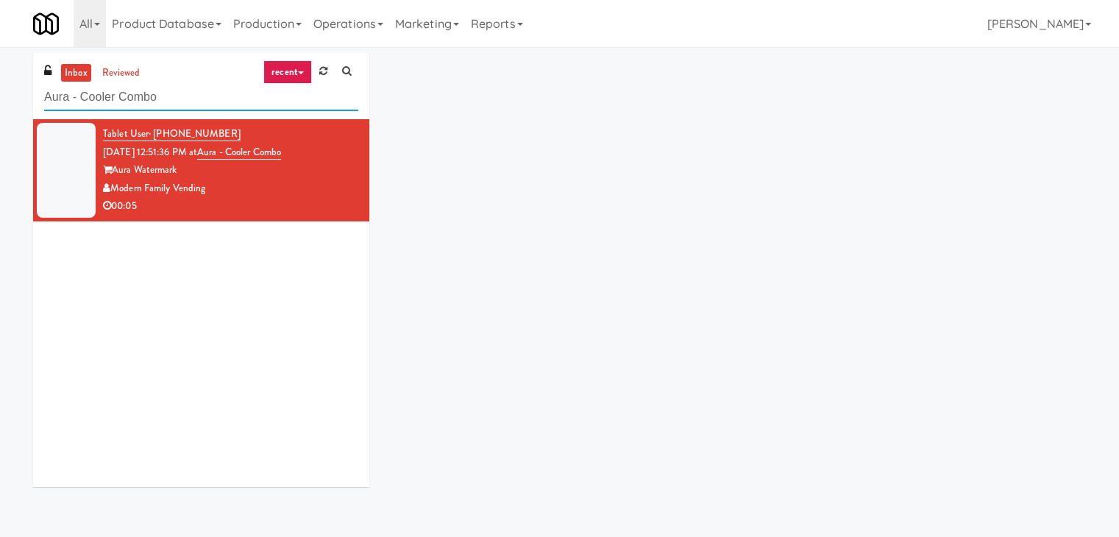
click at [208, 101] on input "Aura - Cooler Combo" at bounding box center [201, 97] width 314 height 27
